Goal: Information Seeking & Learning: Learn about a topic

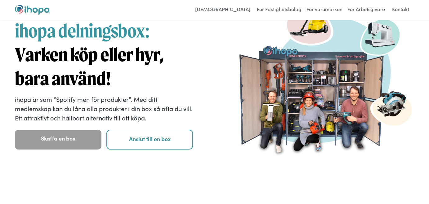
scroll to position [28, 0]
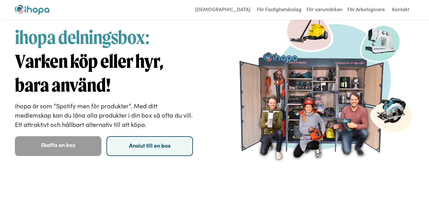
click at [141, 144] on link "Anslut till en box" at bounding box center [149, 147] width 87 height 20
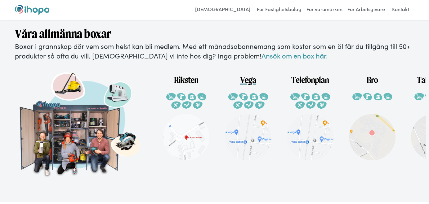
scroll to position [0, 125]
click at [222, 142] on div "Vega Kommer snart" at bounding box center [248, 118] width 62 height 104
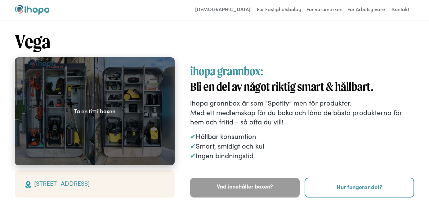
click at [87, 122] on div at bounding box center [95, 111] width 160 height 108
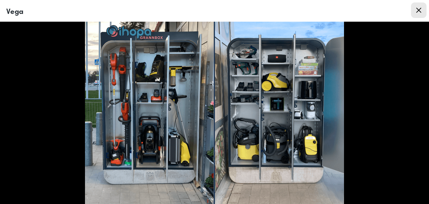
click at [65, 120] on div at bounding box center [214, 113] width 429 height 183
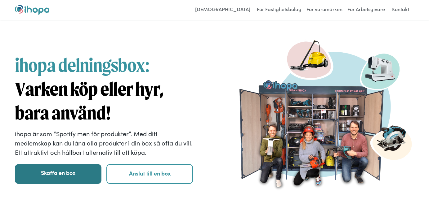
click at [64, 169] on link "Skaffa en box" at bounding box center [58, 174] width 87 height 20
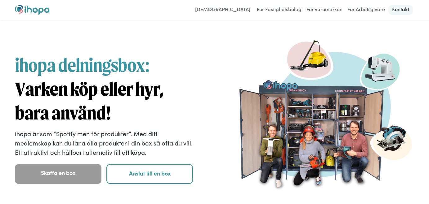
click at [399, 13] on link "Kontakt" at bounding box center [400, 10] width 25 height 10
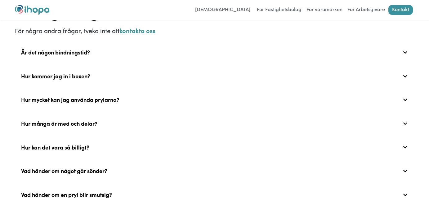
scroll to position [230, 0]
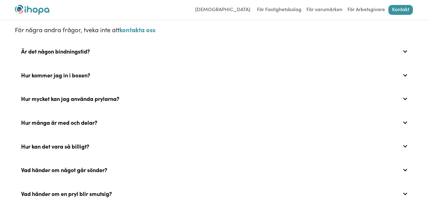
click at [185, 47] on div "Är det någon bindningstid?" at bounding box center [214, 52] width 399 height 20
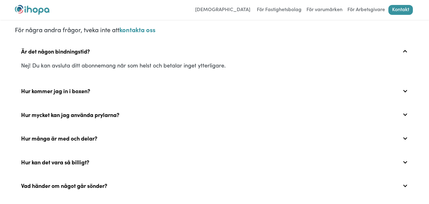
click at [186, 53] on div "Är det någon bindningstid?" at bounding box center [214, 52] width 399 height 20
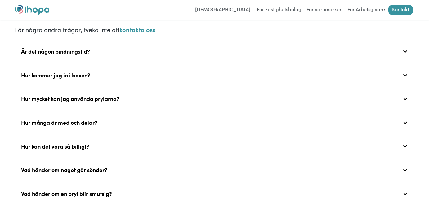
click at [185, 71] on div "Hur kommer jag in i boxen?" at bounding box center [214, 75] width 399 height 20
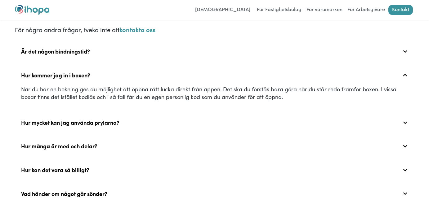
click at [185, 71] on div "Hur kommer jag in i boxen?" at bounding box center [214, 75] width 399 height 20
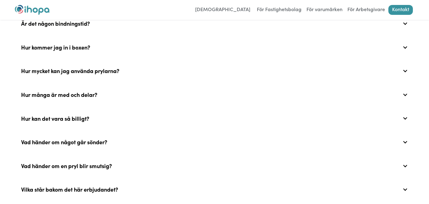
scroll to position [290, 0]
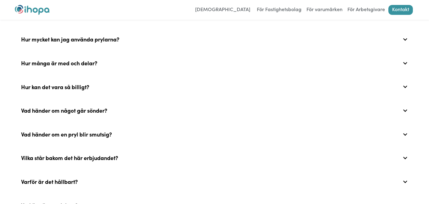
click at [165, 47] on div "Hur mycket kan jag använda prylarna?" at bounding box center [214, 39] width 399 height 20
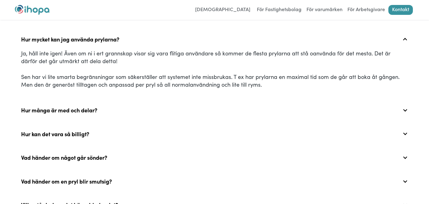
click at [165, 47] on div "Hur mycket kan jag använda prylarna?" at bounding box center [214, 39] width 399 height 20
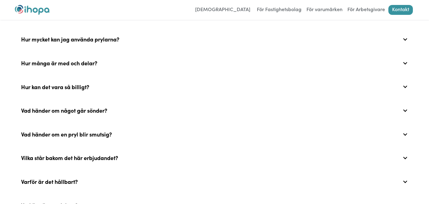
click at [165, 47] on div "Hur mycket kan jag använda prylarna?" at bounding box center [214, 39] width 399 height 20
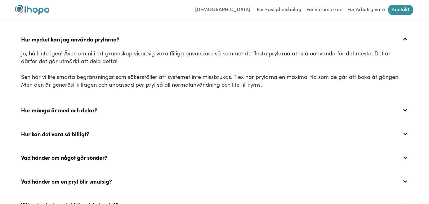
click at [165, 47] on div "Hur mycket kan jag använda prylarna?" at bounding box center [214, 39] width 399 height 20
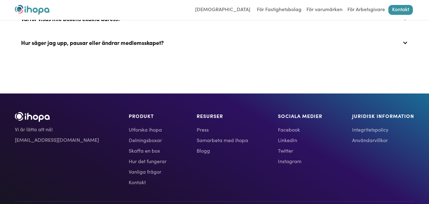
scroll to position [523, 0]
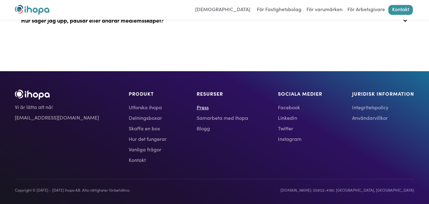
click at [197, 106] on link "Press" at bounding box center [222, 107] width 51 height 7
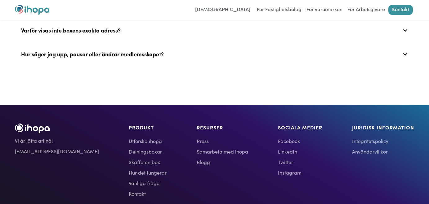
scroll to position [475, 0]
